Goal: Find specific page/section: Find specific page/section

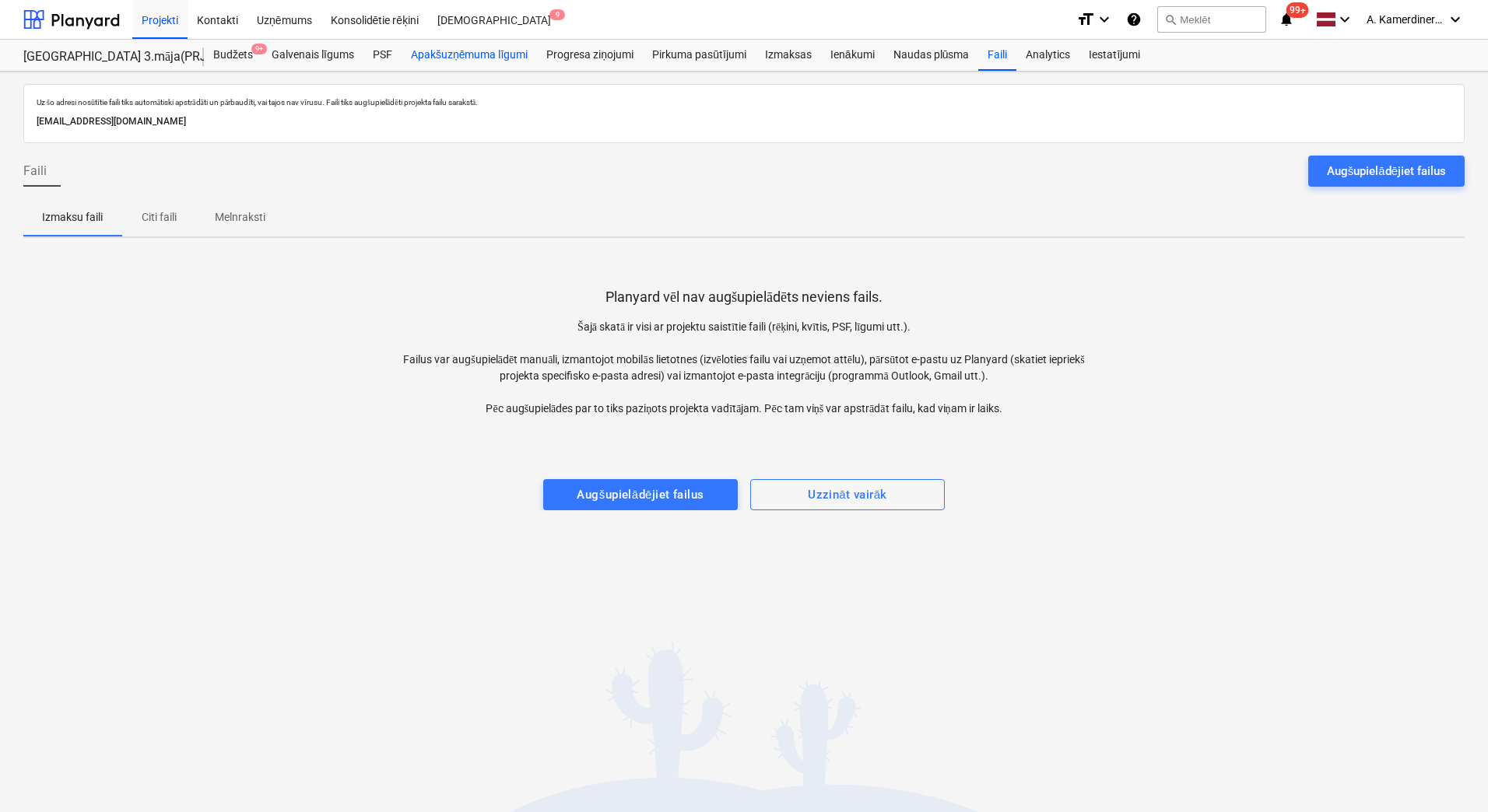
click at [520, 58] on div "Apakšuzņēmuma līgumi" at bounding box center [469, 55] width 135 height 31
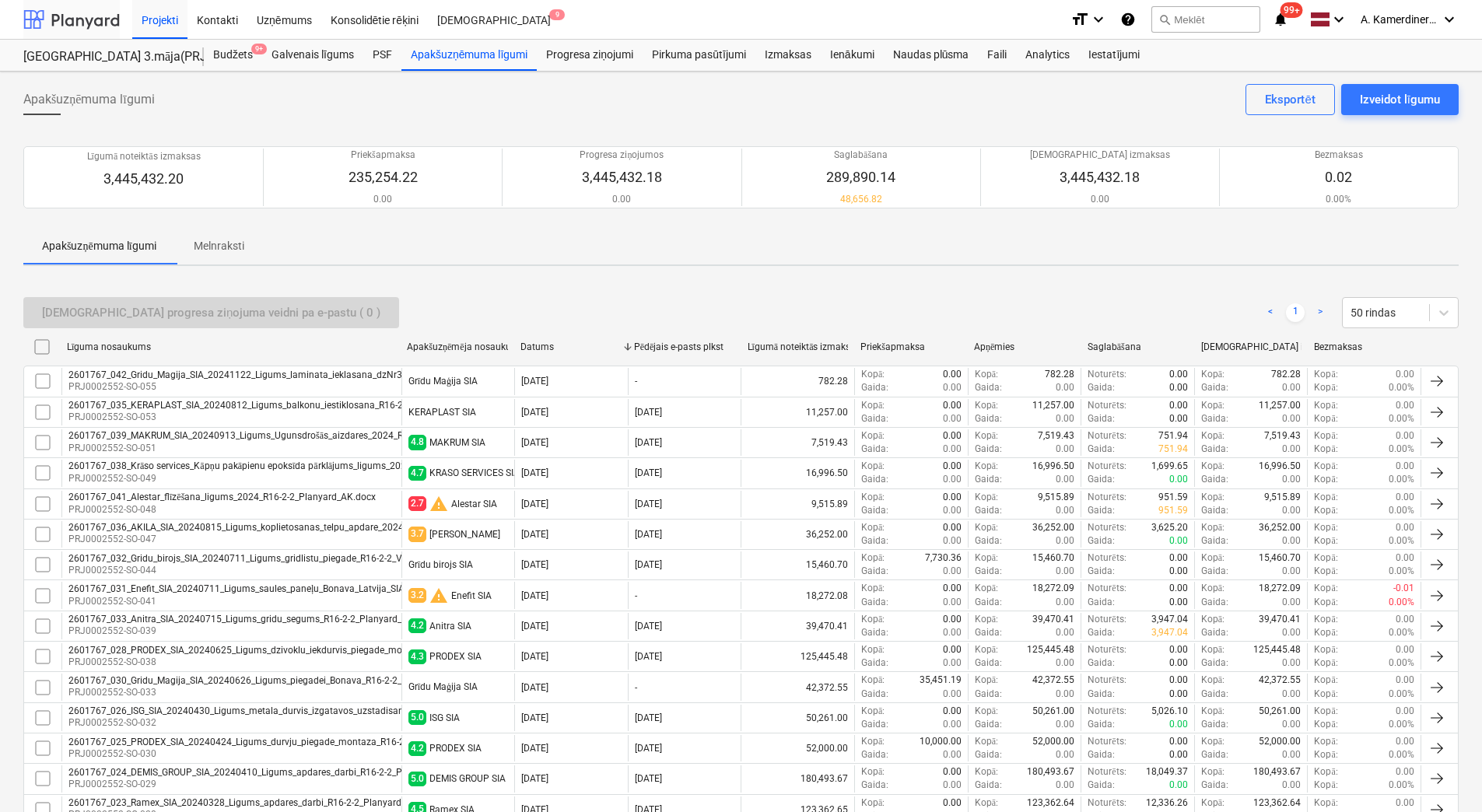
click at [72, 14] on div at bounding box center [71, 20] width 96 height 39
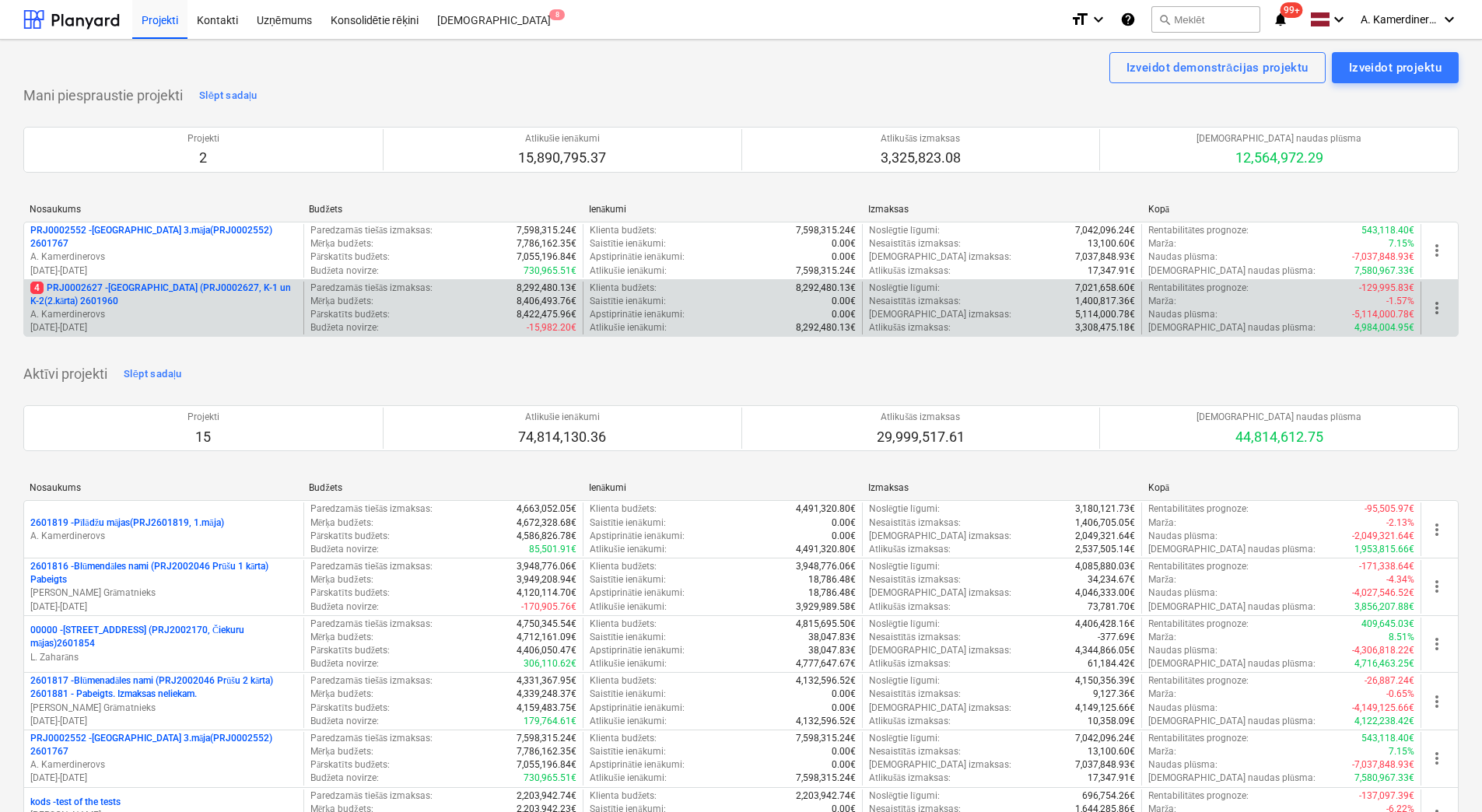
click at [144, 305] on p "4 PRJ0002627 - Tumes iela (PRJ0002627, K-1 un K-2(2.kārta) 2601960" at bounding box center [164, 294] width 267 height 26
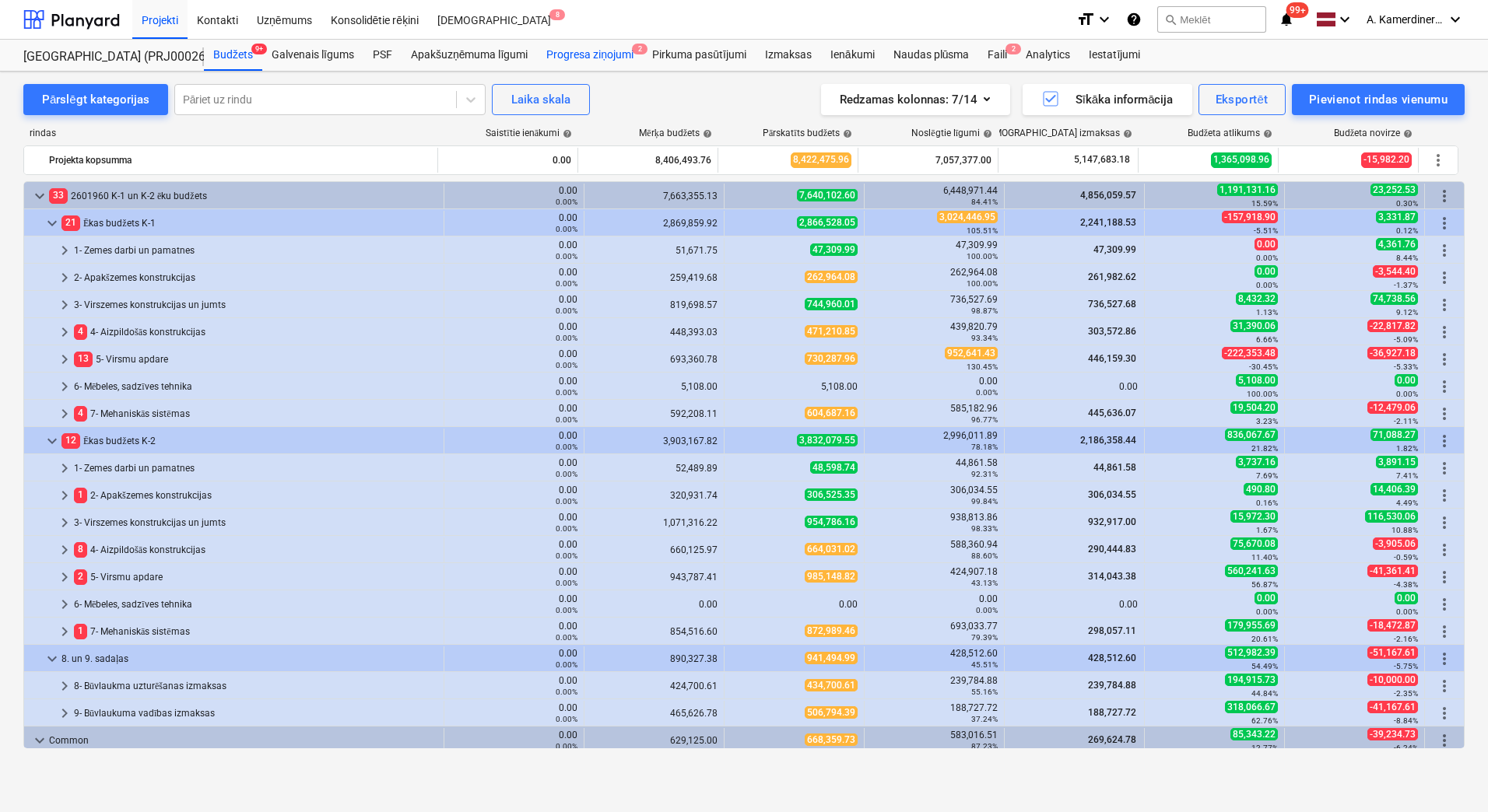
click at [577, 49] on div "Progresa ziņojumi 2" at bounding box center [590, 55] width 106 height 31
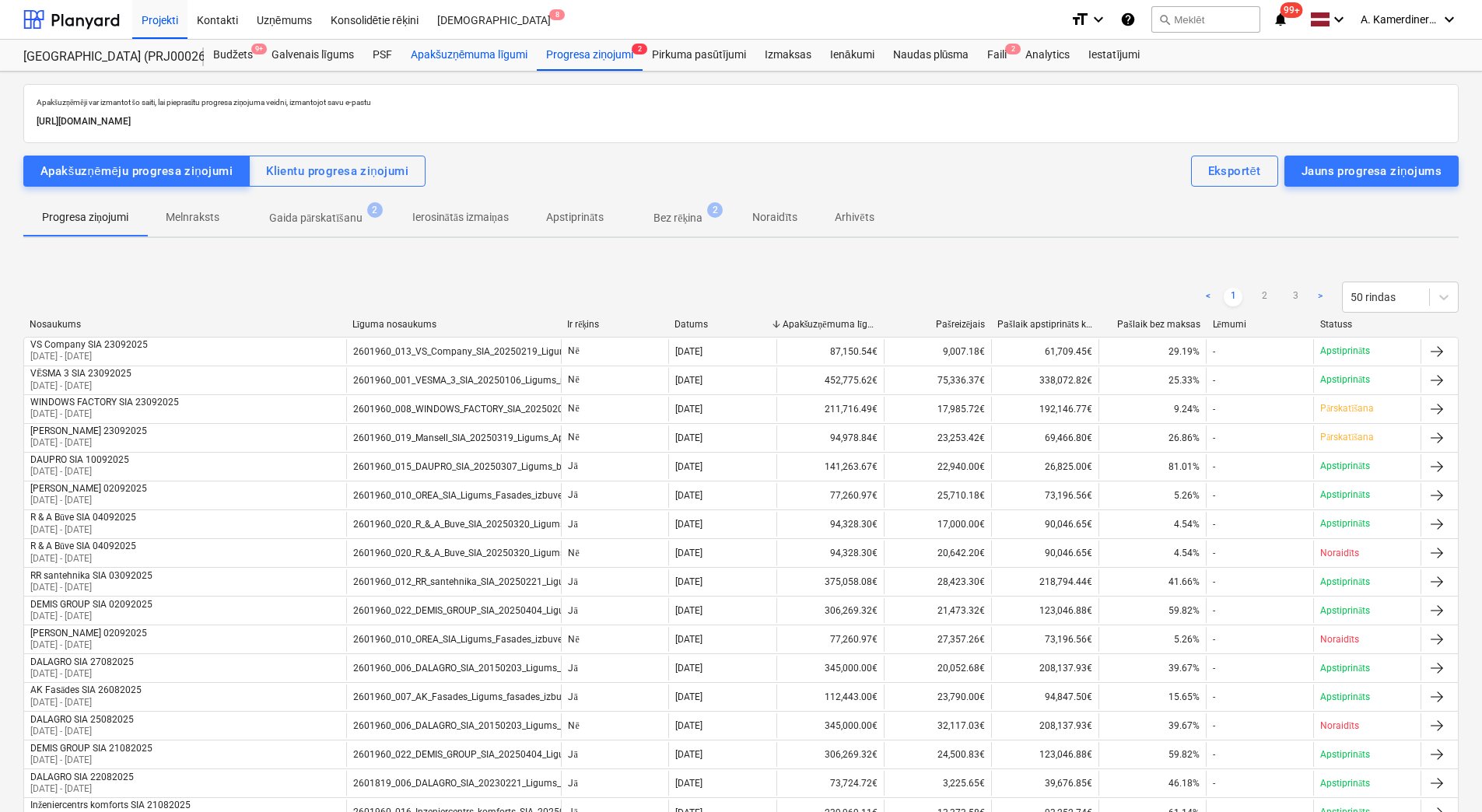
click at [466, 58] on div "Apakšuzņēmuma līgumi" at bounding box center [469, 55] width 135 height 31
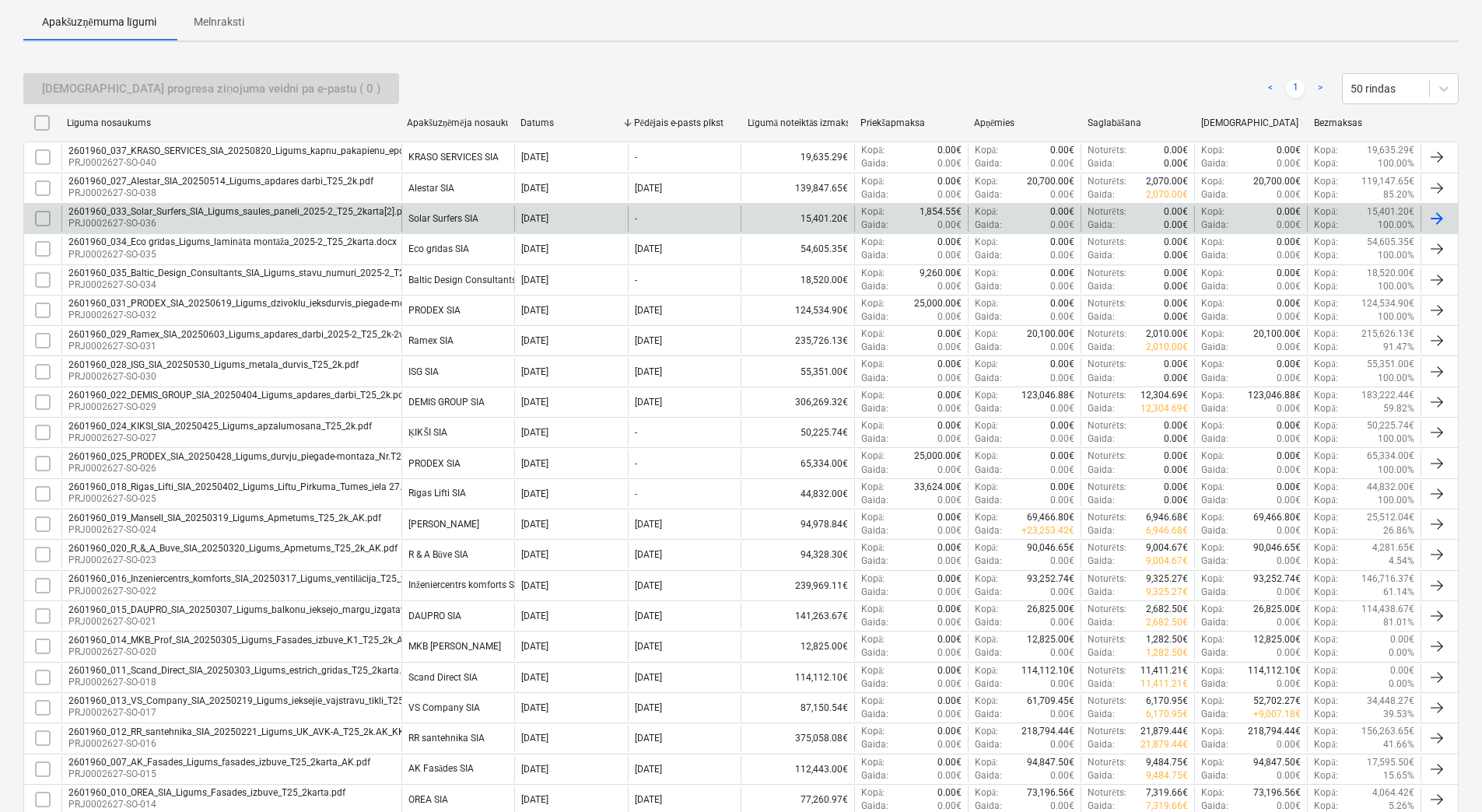
scroll to position [233, 0]
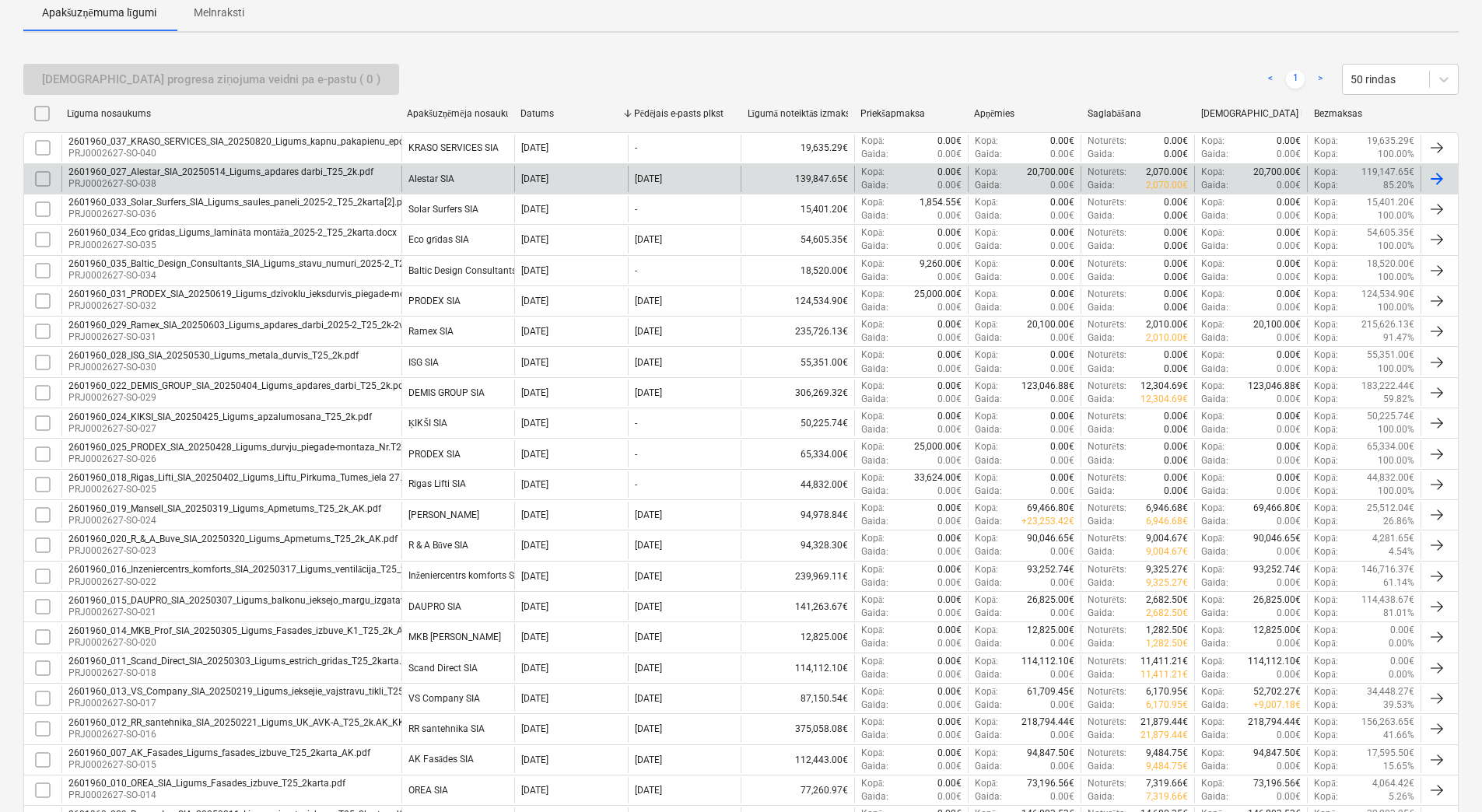
click at [448, 178] on div "Alestar SIA" at bounding box center [432, 179] width 46 height 11
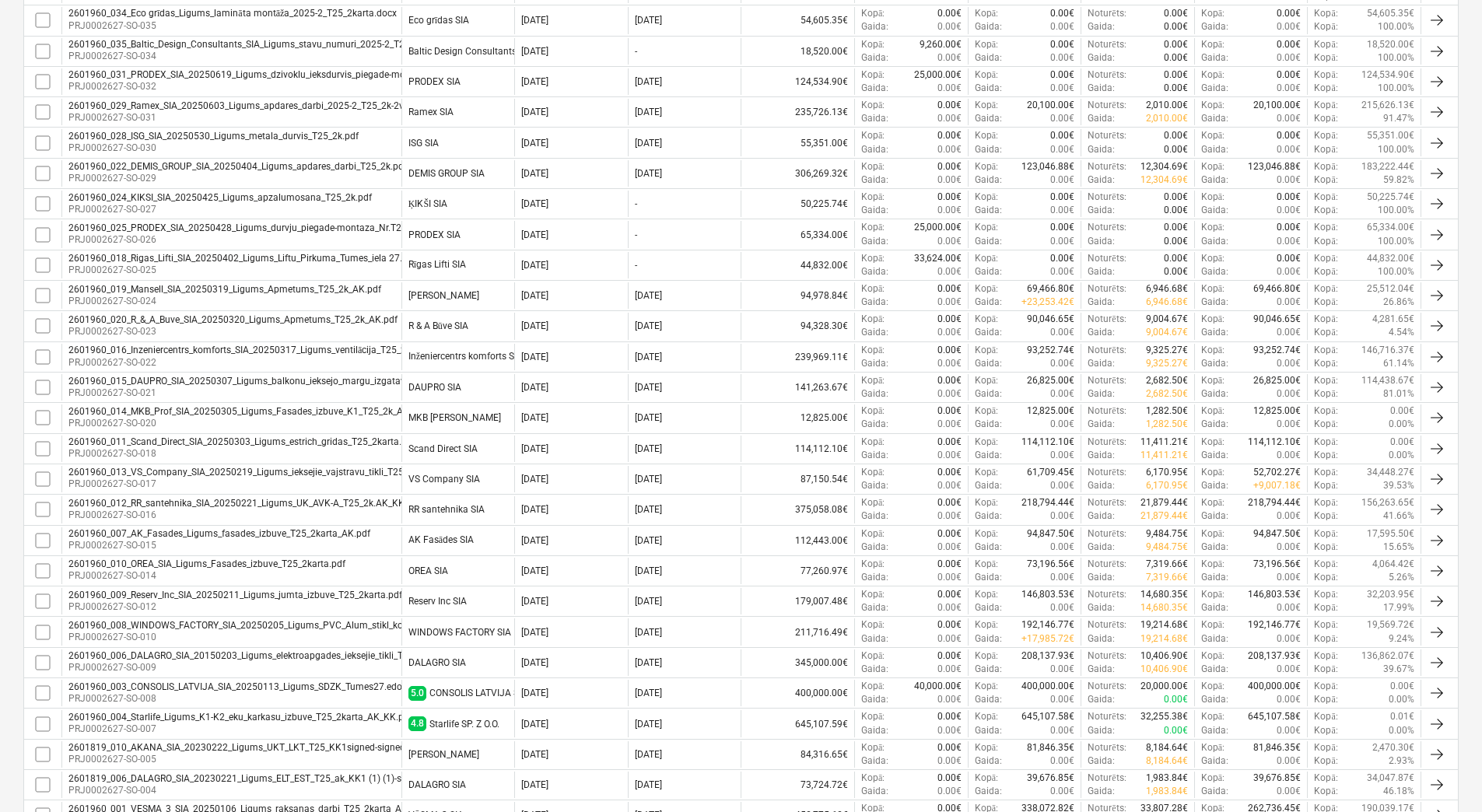
scroll to position [466, 0]
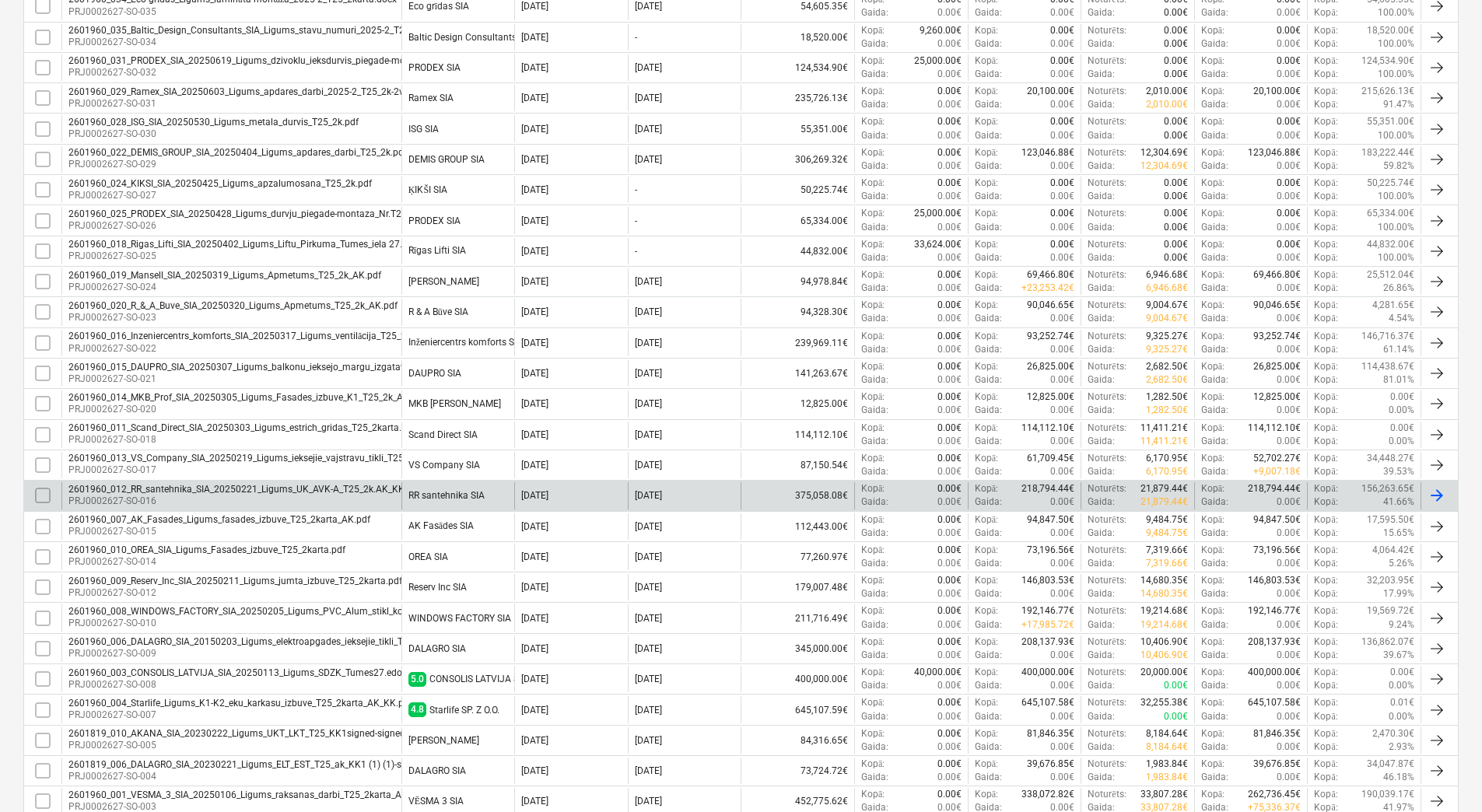
click at [434, 502] on div "RR santehnika SIA" at bounding box center [458, 495] width 113 height 26
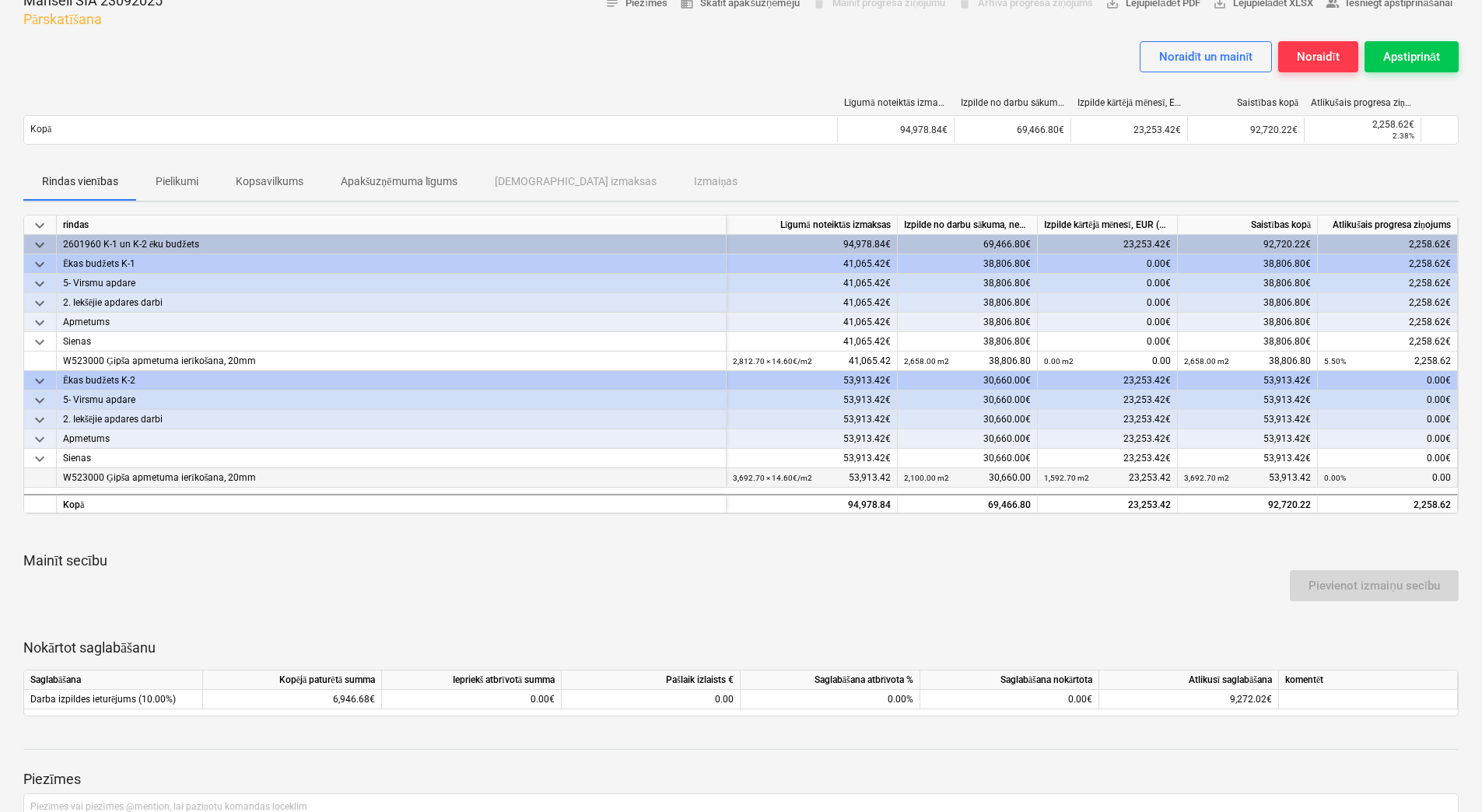
scroll to position [71, 0]
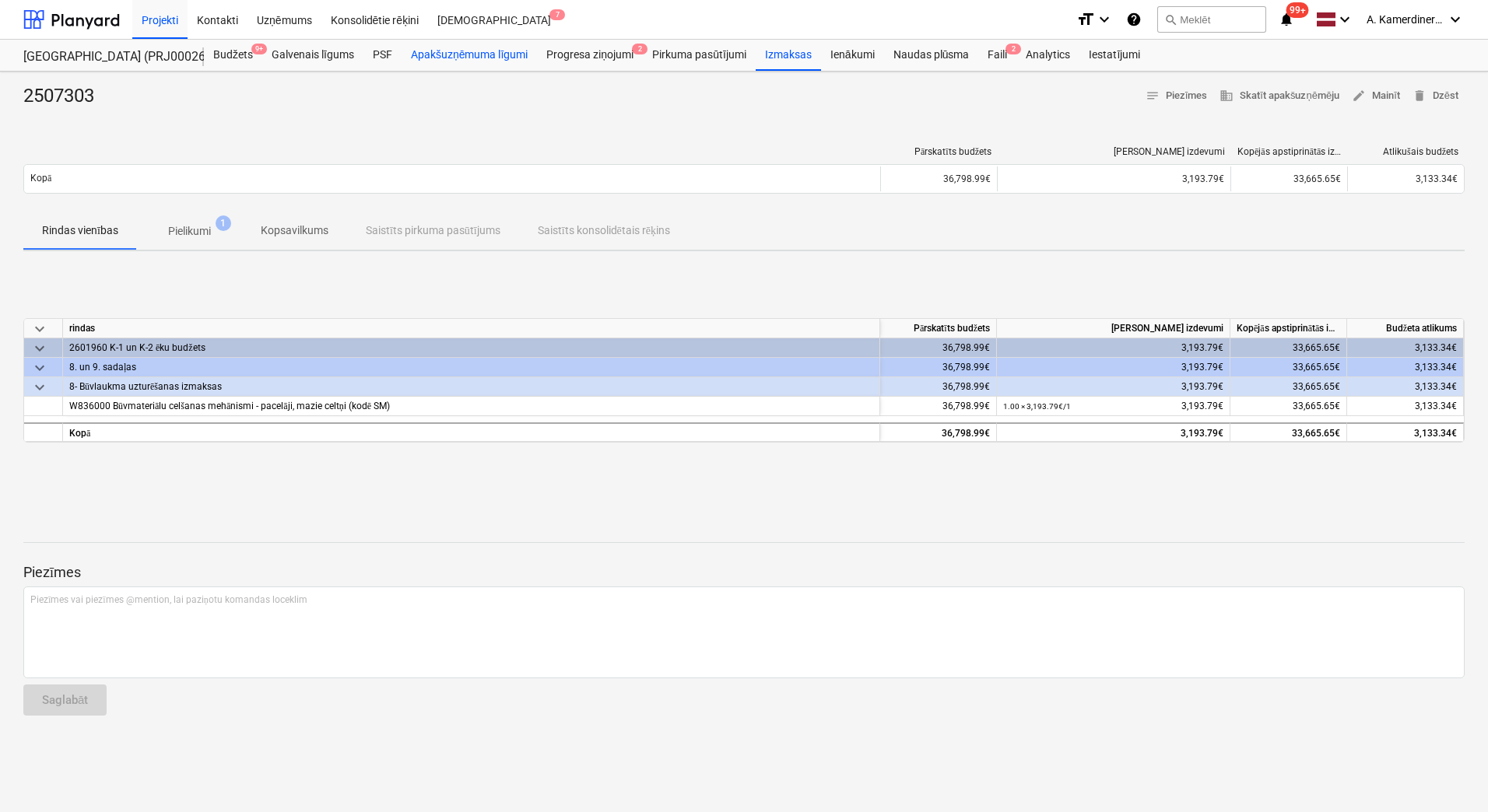
click at [466, 59] on div "Apakšuzņēmuma līgumi" at bounding box center [469, 55] width 135 height 31
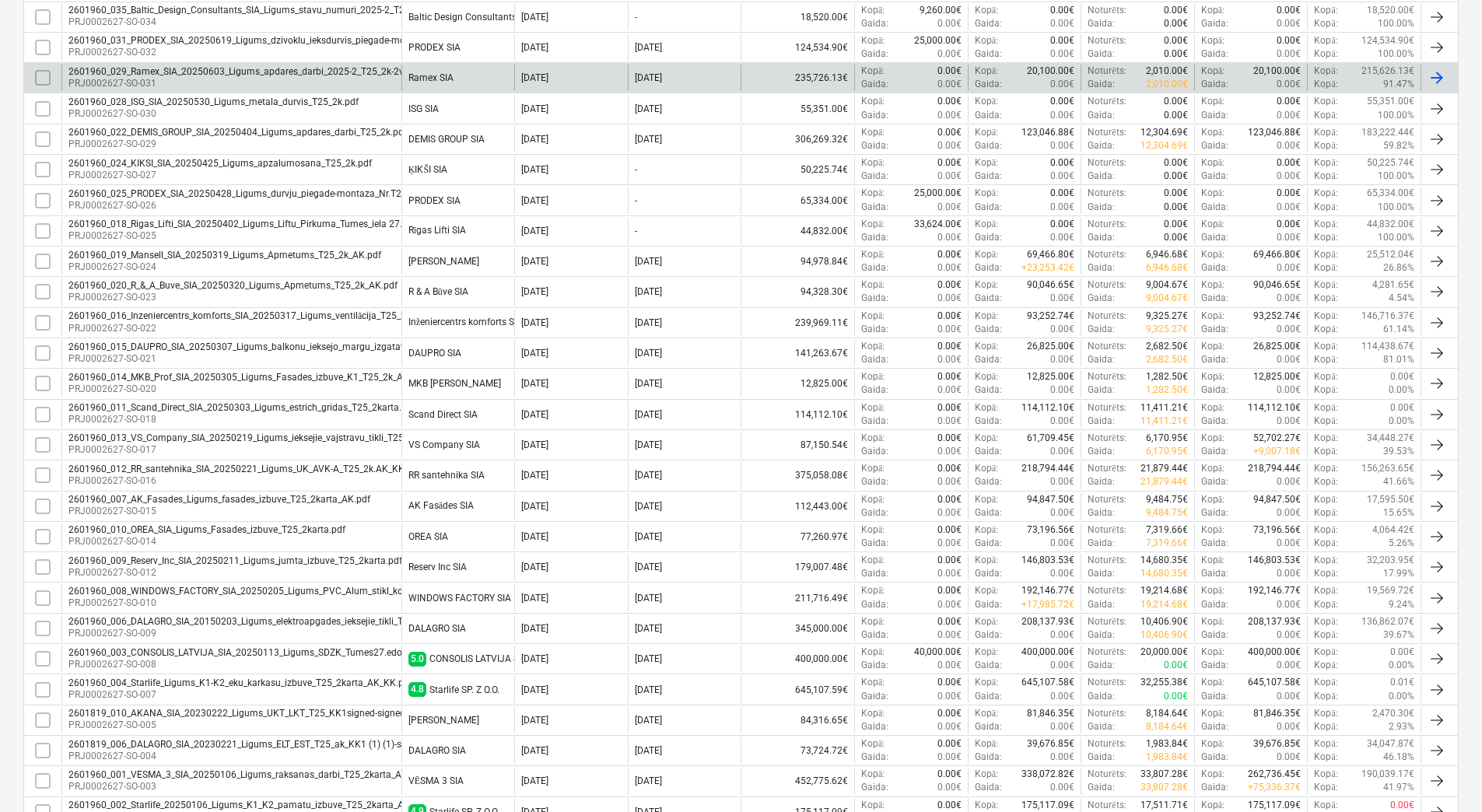
scroll to position [545, 0]
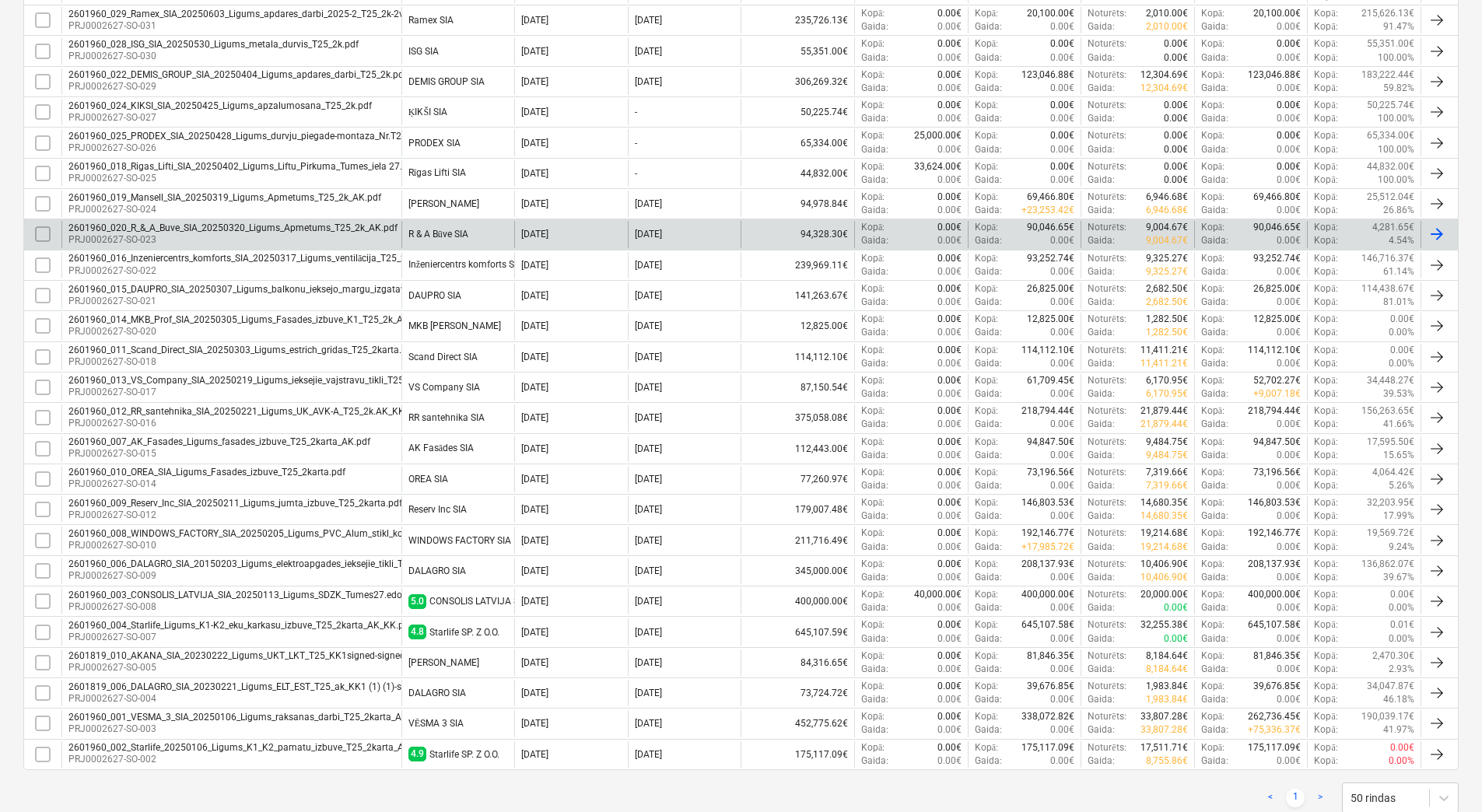
click at [435, 235] on div "R & A Būve SIA" at bounding box center [438, 235] width 60 height 12
